Goal: Transaction & Acquisition: Purchase product/service

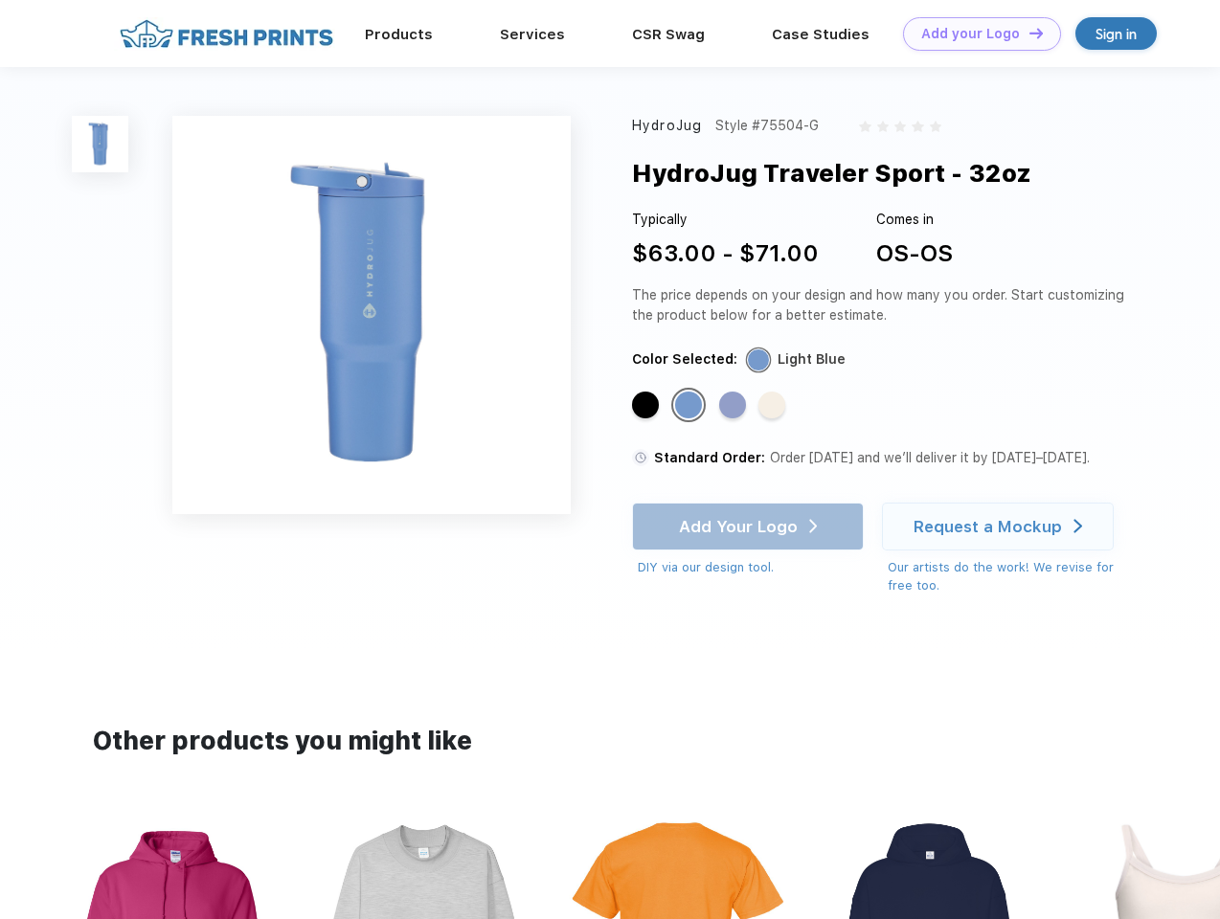
click at [975, 34] on link "Add your Logo Design Tool" at bounding box center [982, 34] width 158 height 34
click at [0, 0] on div "Design Tool" at bounding box center [0, 0] width 0 height 0
click at [1027, 33] on link "Add your Logo Design Tool" at bounding box center [982, 34] width 158 height 34
click at [101, 144] on img at bounding box center [100, 144] width 56 height 56
click at [647, 406] on div "Standard Color" at bounding box center [645, 405] width 27 height 27
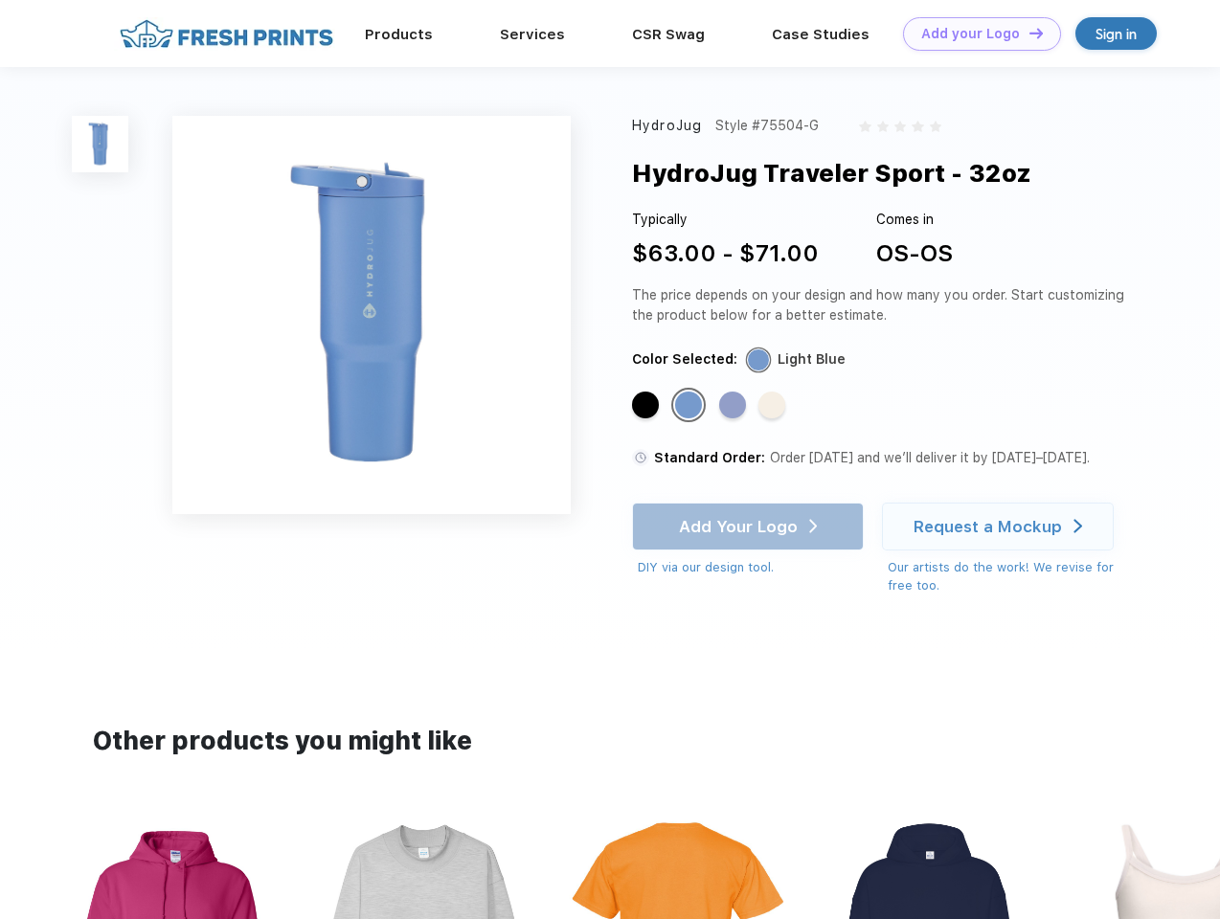
click at [690, 406] on div "Standard Color" at bounding box center [688, 405] width 27 height 27
click at [734, 406] on div "Standard Color" at bounding box center [732, 405] width 27 height 27
click at [774, 406] on div "Standard Color" at bounding box center [771, 405] width 27 height 27
click at [750, 527] on div "Add Your Logo DIY via our design tool. Ah shoot! This product isn't up in our d…" at bounding box center [748, 540] width 232 height 75
click at [1000, 527] on div "Request a Mockup" at bounding box center [987, 526] width 148 height 19
